Goal: Check status

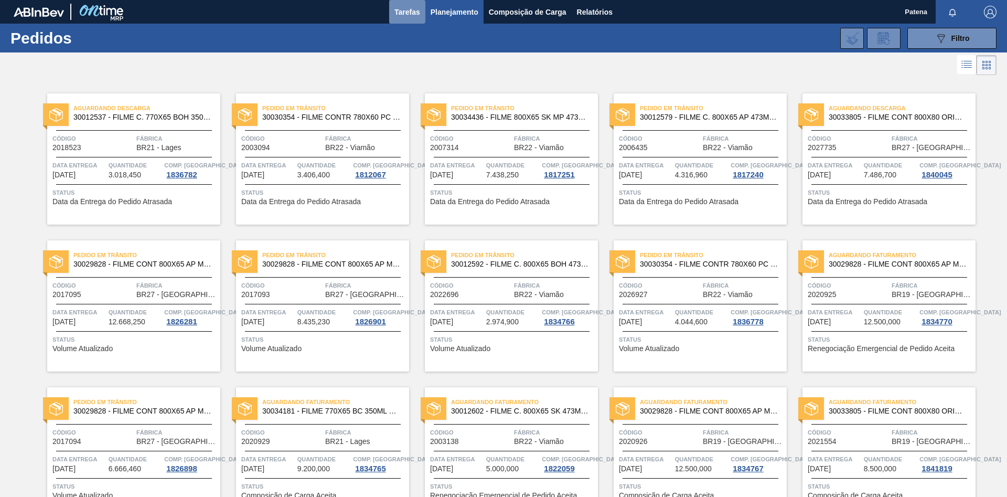
click at [415, 13] on span "Tarefas" at bounding box center [407, 12] width 26 height 13
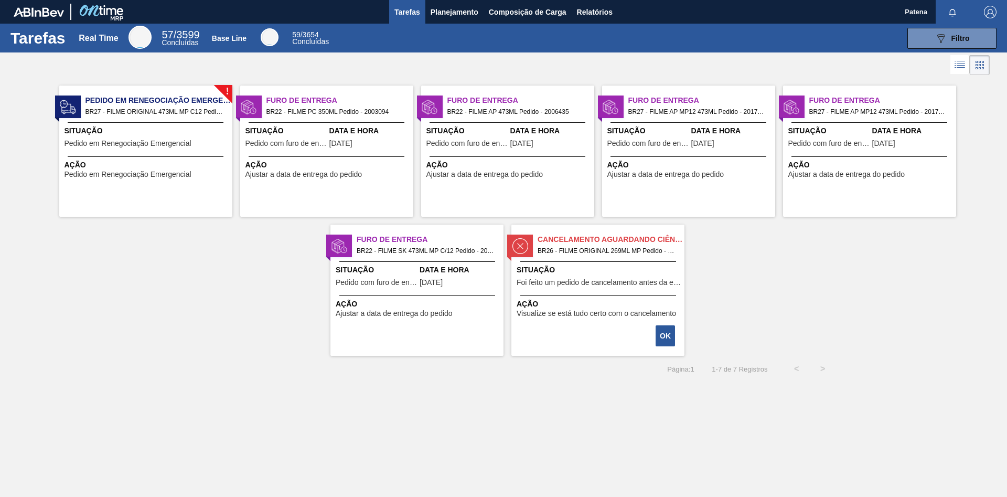
click at [604, 283] on span "Foi feito um pedido de cancelamento antes da etapa de aguardando faturamento" at bounding box center [599, 283] width 165 height 8
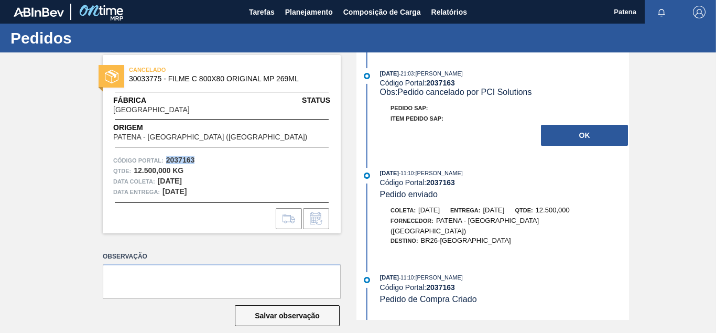
drag, startPoint x: 202, startPoint y: 160, endPoint x: 166, endPoint y: 159, distance: 36.7
click at [166, 159] on div "Código Portal: 2037163" at bounding box center [221, 160] width 217 height 10
copy strong "2037163"
click at [586, 135] on button "OK" at bounding box center [584, 135] width 87 height 21
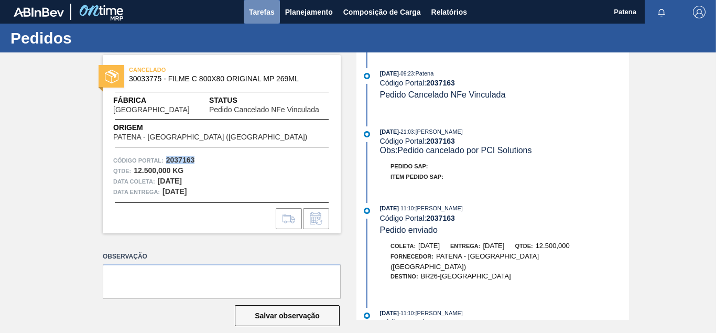
click at [260, 17] on span "Tarefas" at bounding box center [262, 12] width 26 height 13
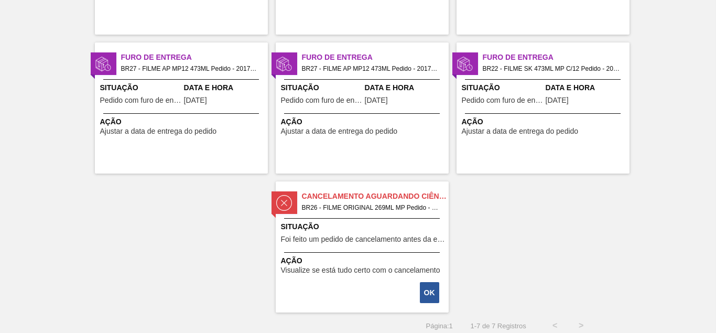
scroll to position [188, 0]
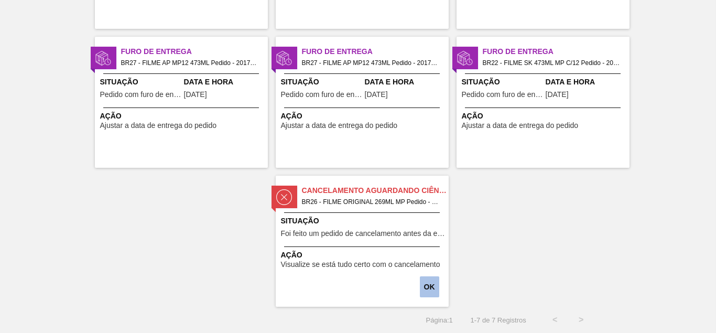
click at [430, 292] on button "OK" at bounding box center [429, 286] width 19 height 21
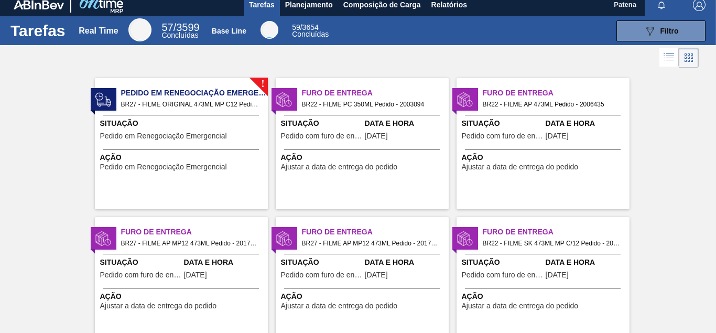
scroll to position [0, 0]
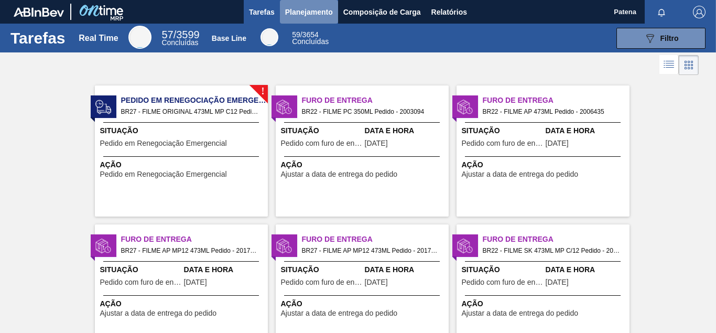
click at [307, 20] on button "Planejamento" at bounding box center [309, 12] width 58 height 24
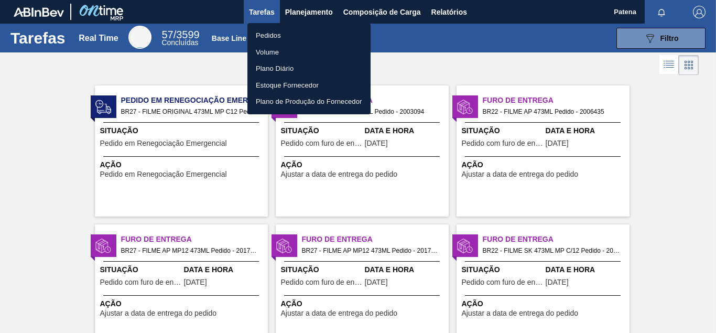
click at [287, 32] on li "Pedidos" at bounding box center [309, 35] width 123 height 17
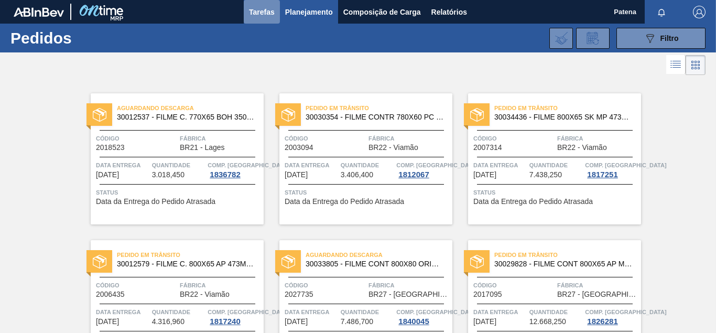
click at [262, 17] on span "Tarefas" at bounding box center [262, 12] width 26 height 13
